Goal: Navigation & Orientation: Understand site structure

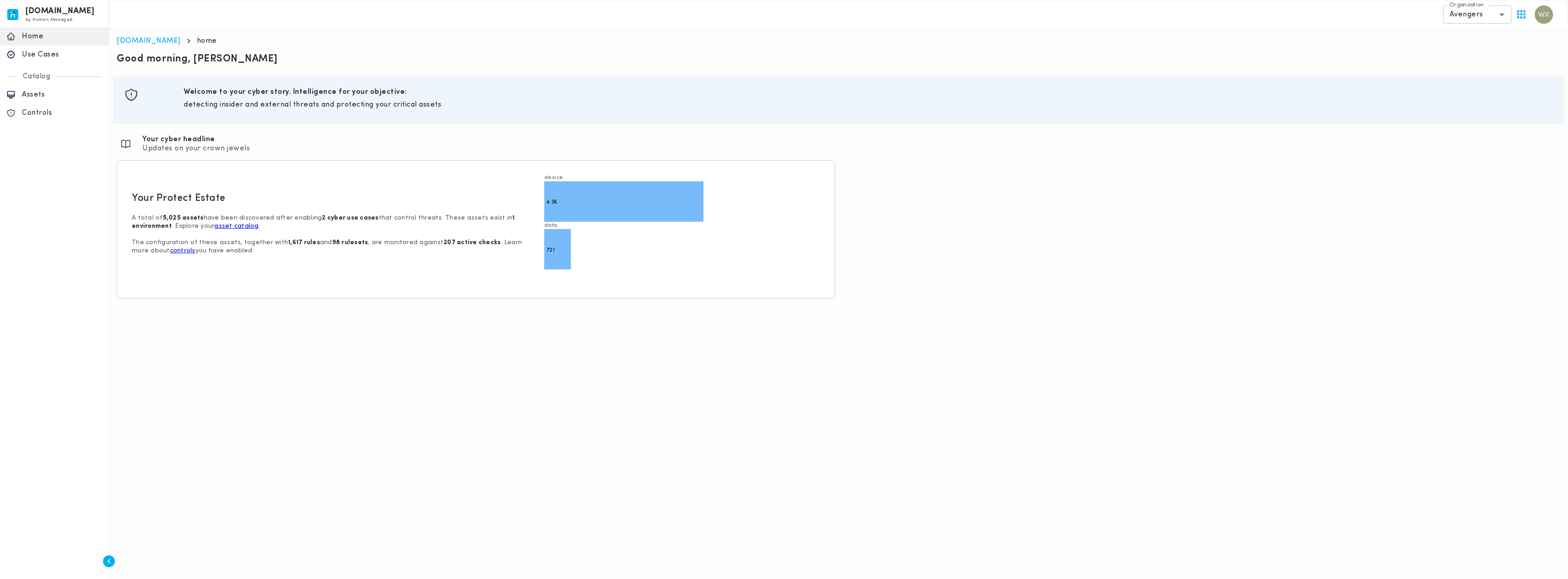
click at [1503, 18] on body "[DOMAIN_NAME] by Human Managed {"resourceSet":[{"resourceId":"invicta-io/web/na…" at bounding box center [784, 153] width 1568 height 306
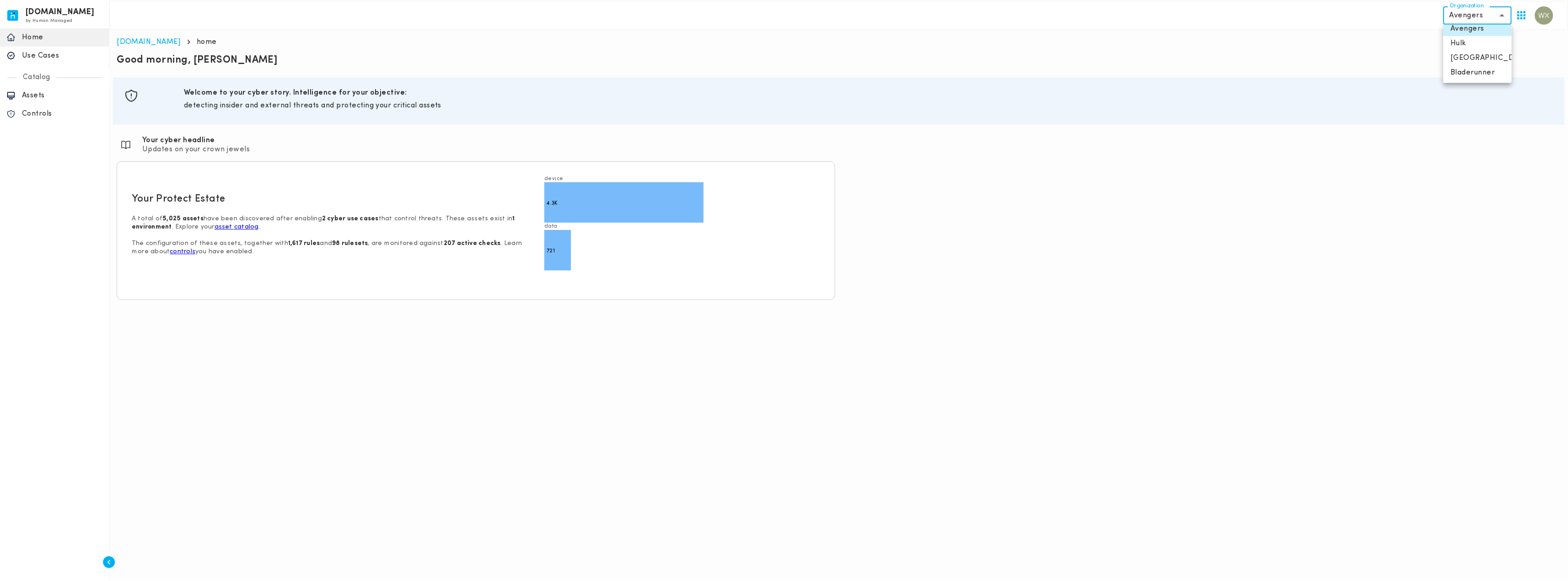
scroll to position [8, 0]
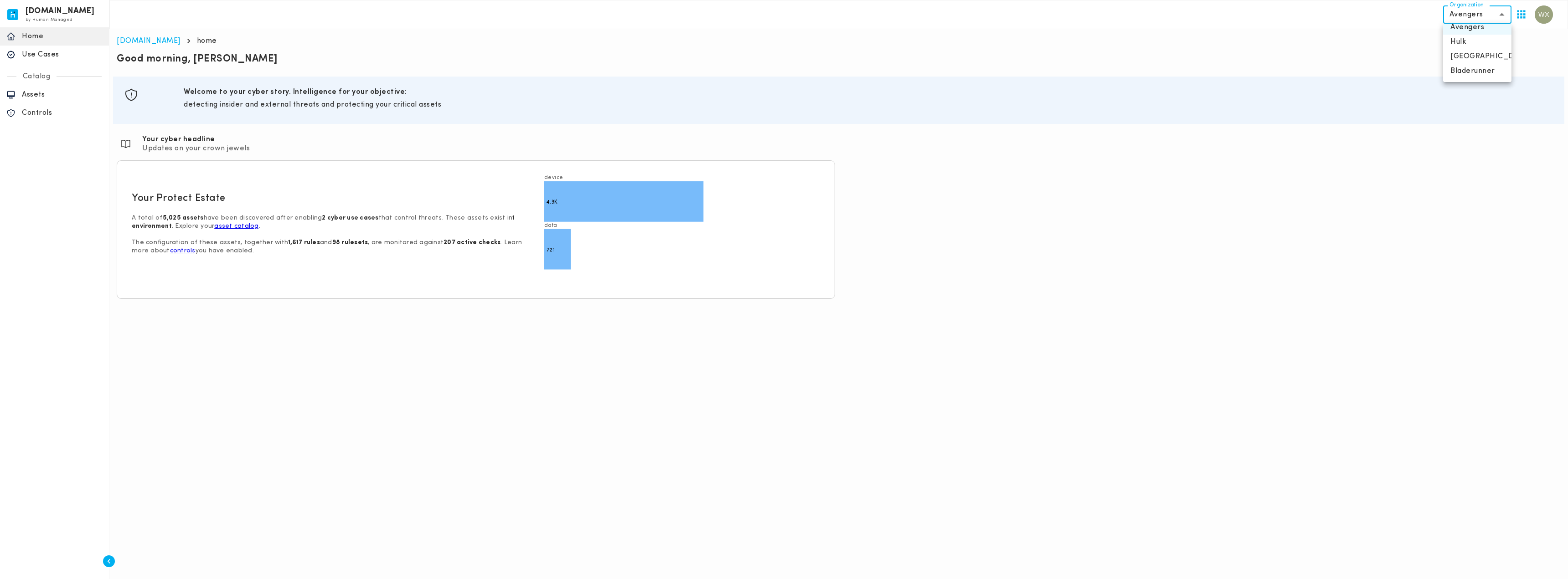
click at [1550, 47] on div at bounding box center [784, 289] width 1568 height 579
click at [1525, 19] on icon "button" at bounding box center [1521, 14] width 8 height 8
click at [1525, 19] on div at bounding box center [784, 289] width 1568 height 579
click at [1541, 16] on img "button" at bounding box center [1544, 14] width 19 height 19
click at [1457, 78] on div at bounding box center [784, 289] width 1568 height 579
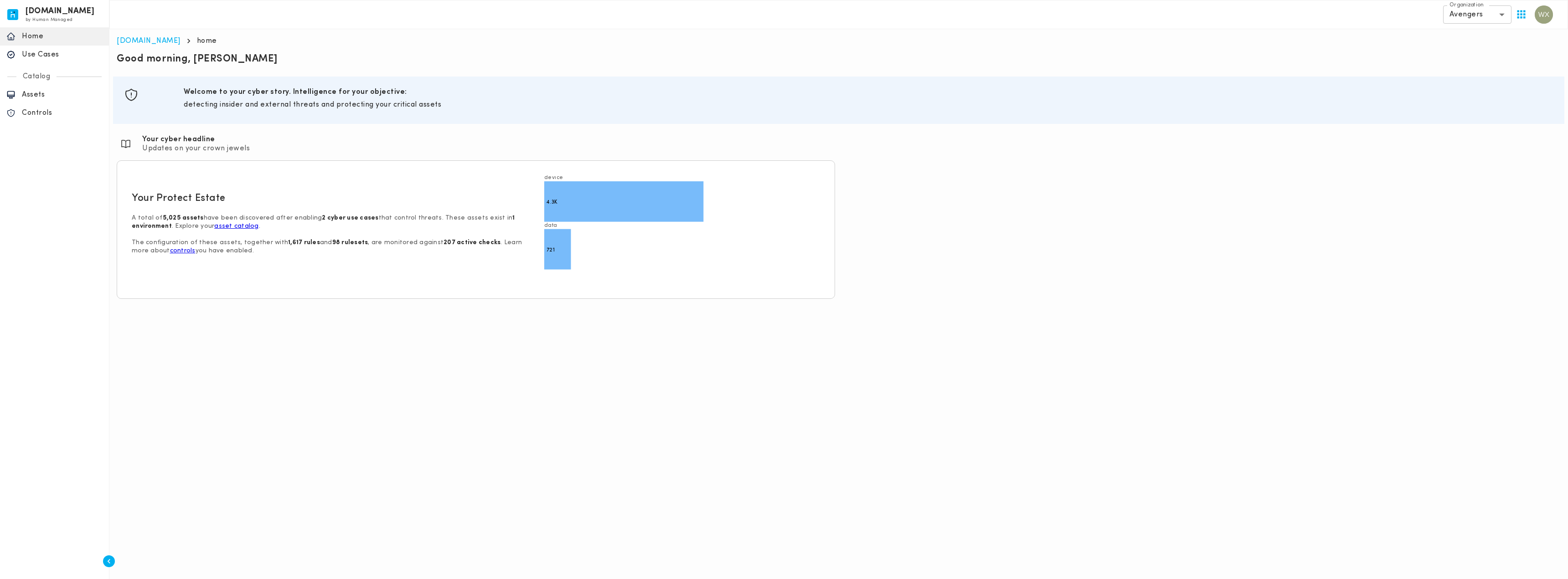
click at [45, 60] on div "Use Cases" at bounding box center [54, 54] width 109 height 19
click at [51, 57] on p "Use Cases" at bounding box center [62, 54] width 80 height 9
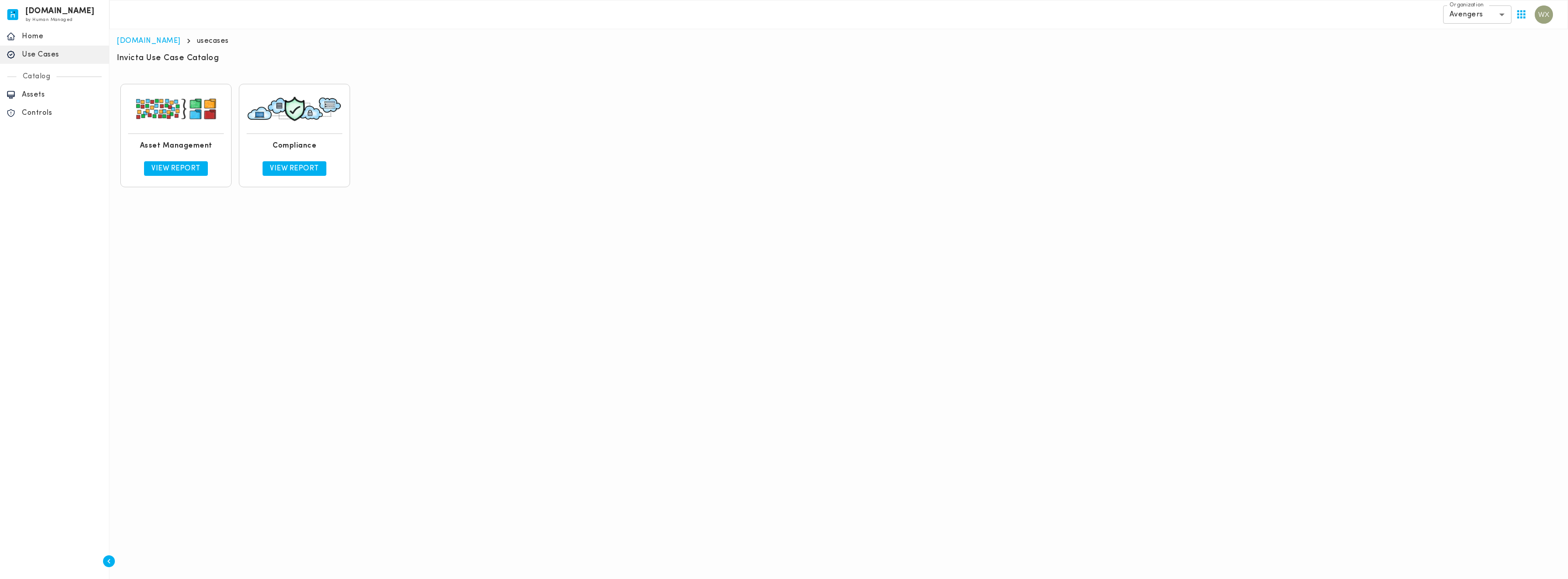
click at [33, 97] on p "Assets" at bounding box center [62, 94] width 80 height 9
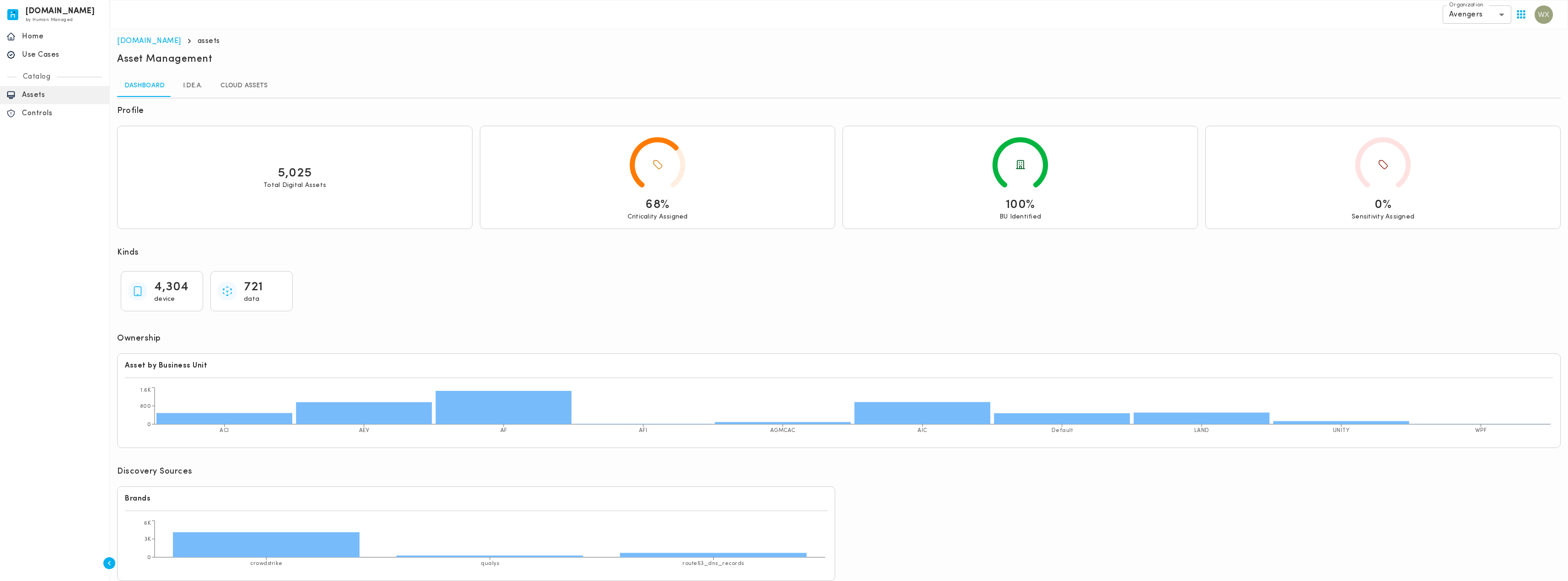
click at [110, 560] on icon "button" at bounding box center [109, 563] width 9 height 9
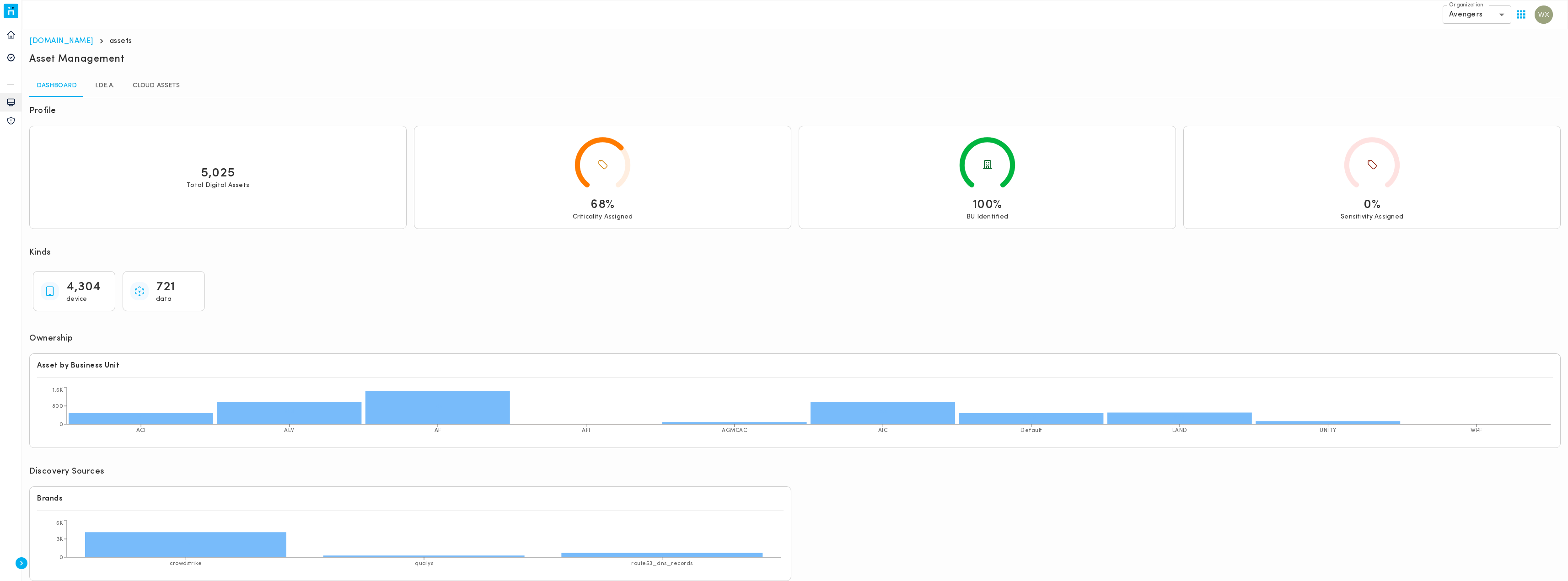
click at [23, 567] on icon "button" at bounding box center [21, 563] width 9 height 9
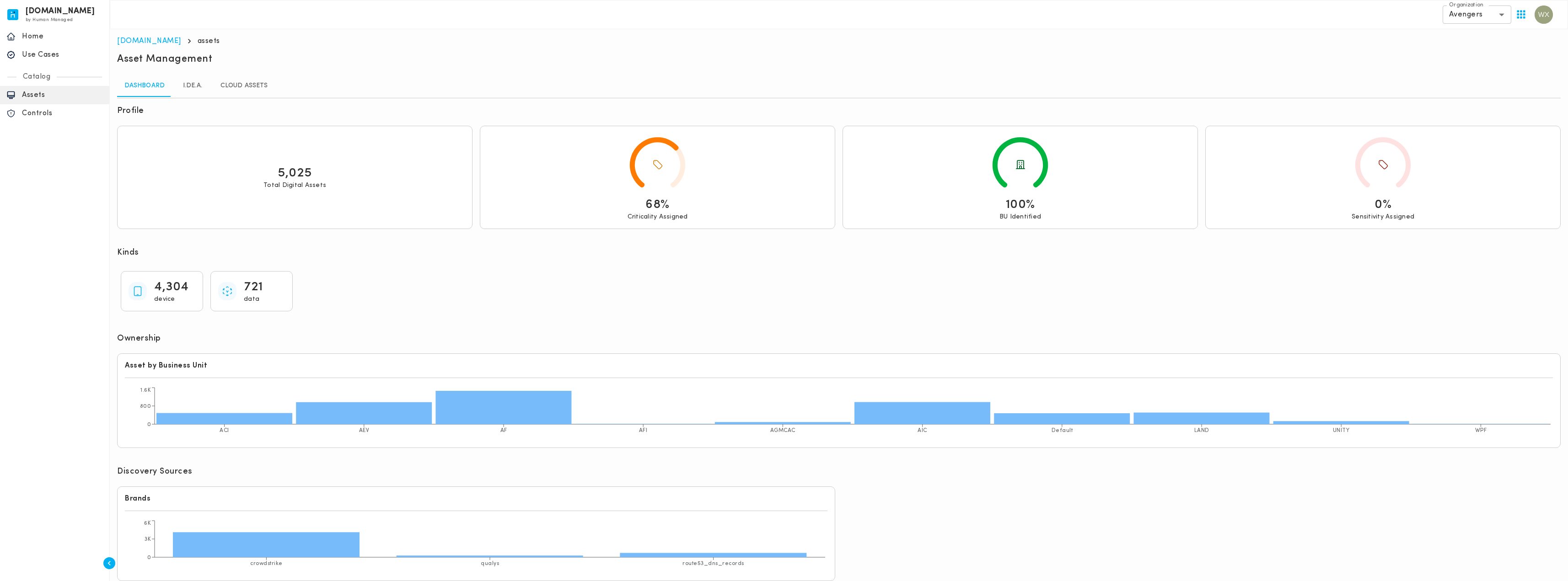
click at [48, 115] on p "Controls" at bounding box center [62, 113] width 81 height 9
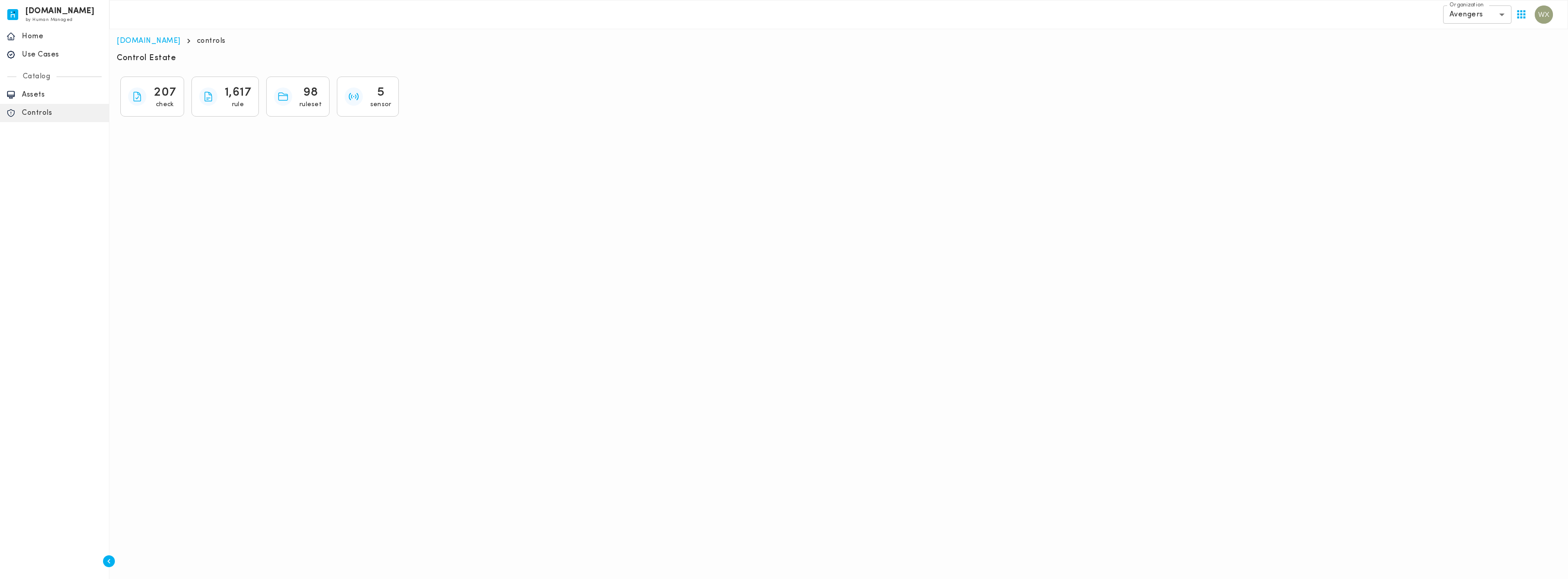
click at [1486, 16] on body "[DOMAIN_NAME] by Human Managed {"resourceSet":[{"resourceId":"invicta-io/web/na…" at bounding box center [784, 64] width 1568 height 128
click at [1475, 36] on li "Hulk" at bounding box center [1477, 41] width 69 height 14
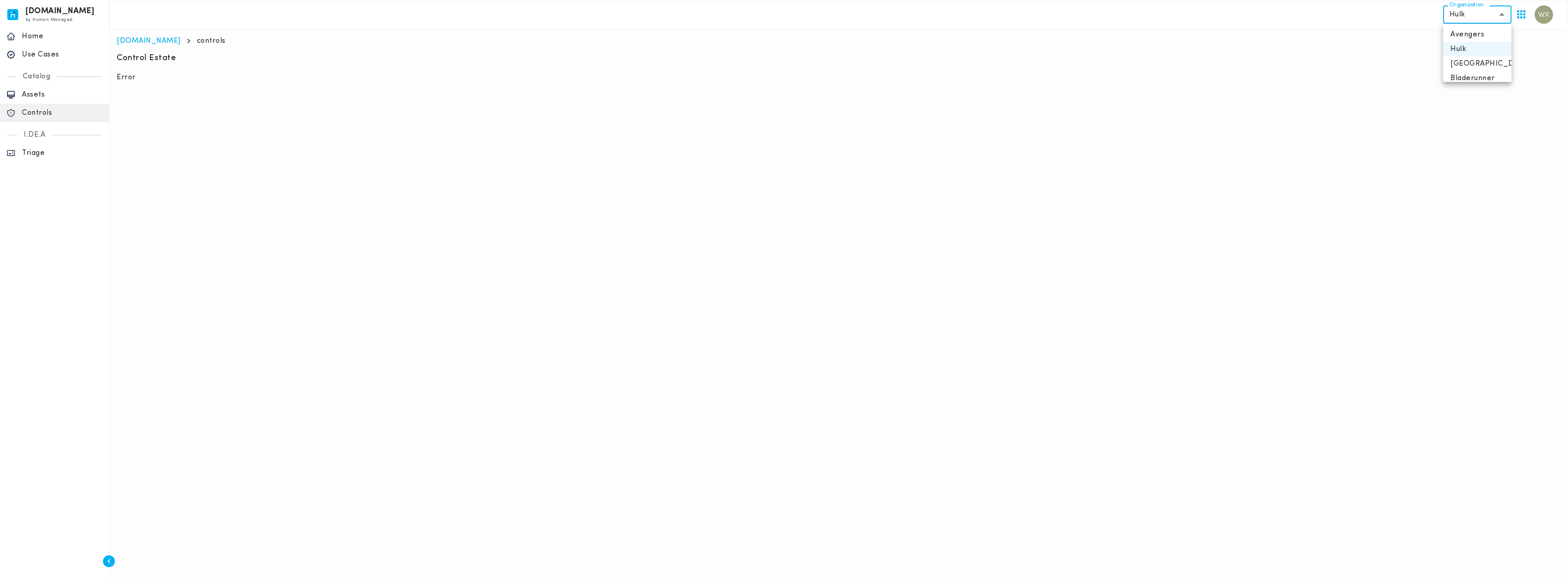
click at [1490, 16] on body "[DOMAIN_NAME] by Human Managed {"resourceSet":[{"resourceId":"invicta-io/web/na…" at bounding box center [784, 45] width 1568 height 89
click at [1468, 77] on li "Bladerunner" at bounding box center [1477, 78] width 69 height 14
type input "**********"
click at [1466, 10] on body "[DOMAIN_NAME] by Human Managed {"resourceSet":[{"resourceId":"invicta-io/web/na…" at bounding box center [784, 101] width 1568 height 202
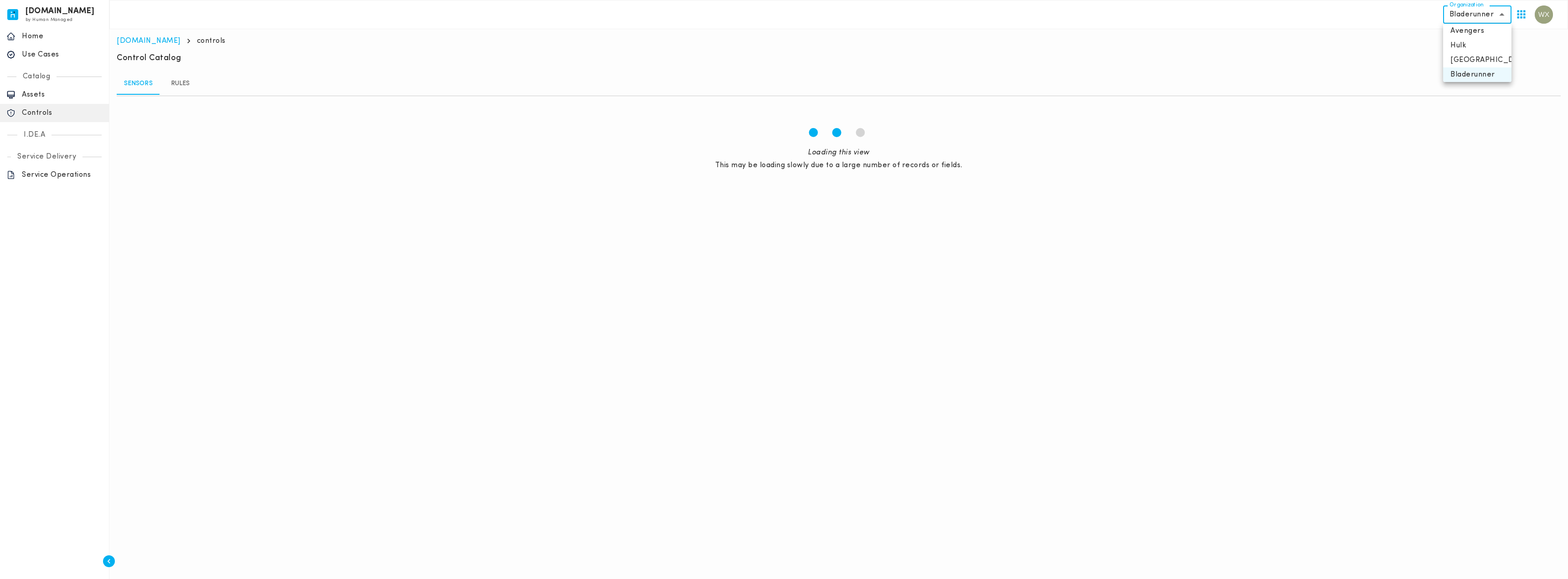
click at [1401, 63] on div at bounding box center [784, 289] width 1568 height 579
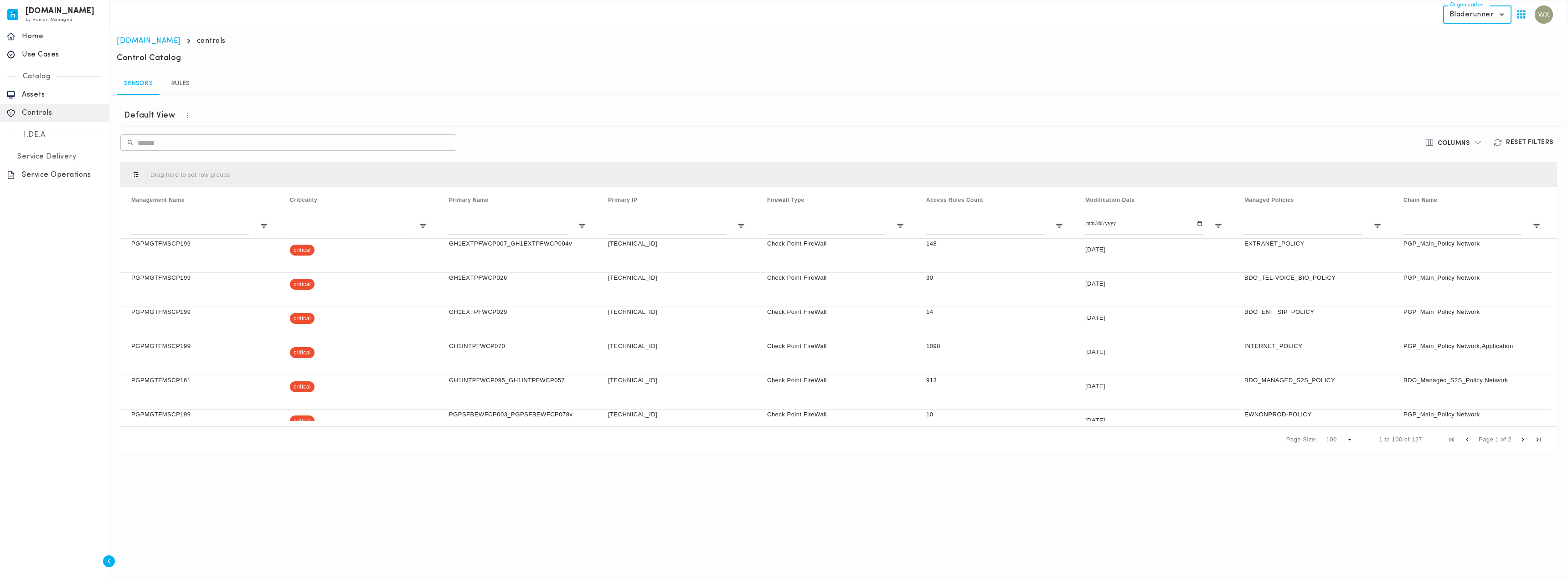
click at [1543, 19] on img "button" at bounding box center [1544, 14] width 19 height 19
click at [1504, 21] on div at bounding box center [784, 289] width 1568 height 579
click at [1517, 16] on icon "button" at bounding box center [1521, 14] width 12 height 12
click at [1528, 37] on li "[DOMAIN_NAME]" at bounding box center [1551, 35] width 78 height 14
